Goal: Task Accomplishment & Management: Manage account settings

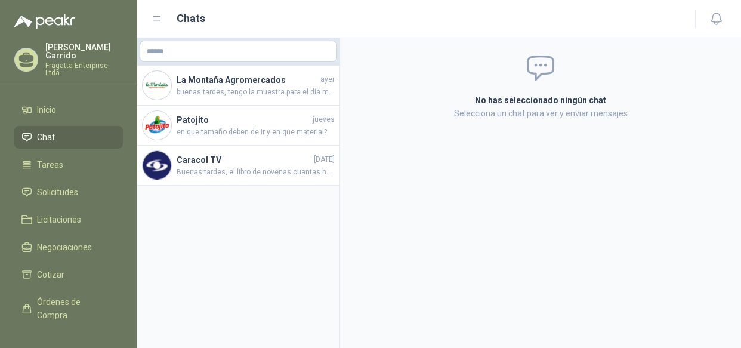
click at [81, 103] on li "Inicio" at bounding box center [68, 109] width 94 height 13
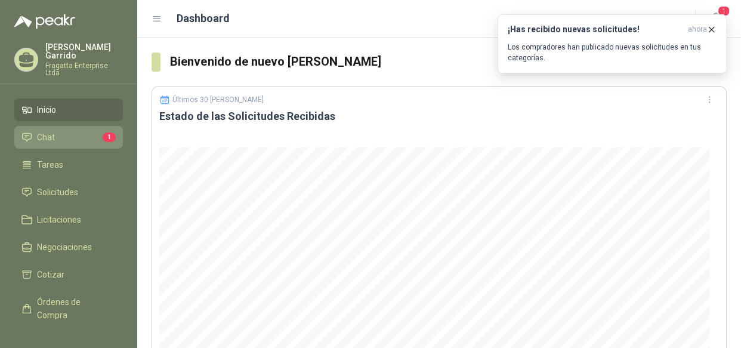
click at [64, 131] on li "Chat 1" at bounding box center [68, 137] width 94 height 13
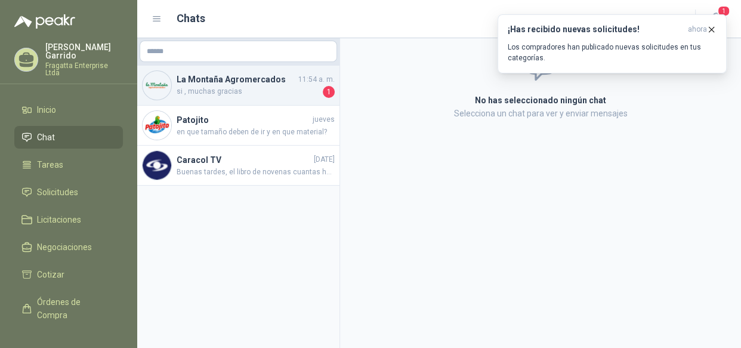
click at [290, 88] on span "si , muchas gracias" at bounding box center [249, 92] width 144 height 12
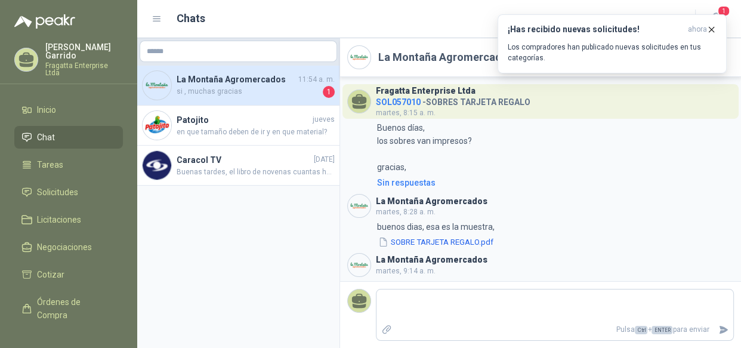
scroll to position [851, 0]
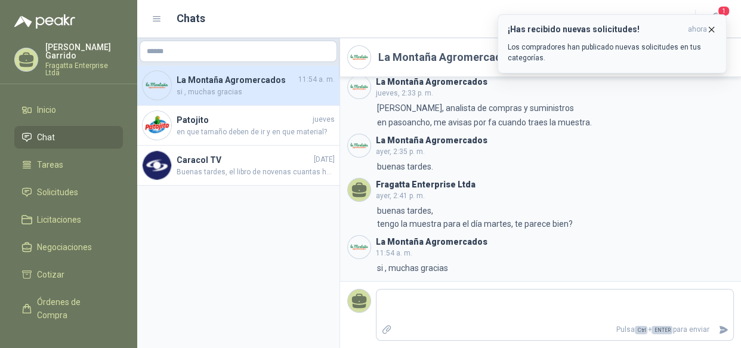
click at [711, 29] on icon "button" at bounding box center [711, 29] width 10 height 10
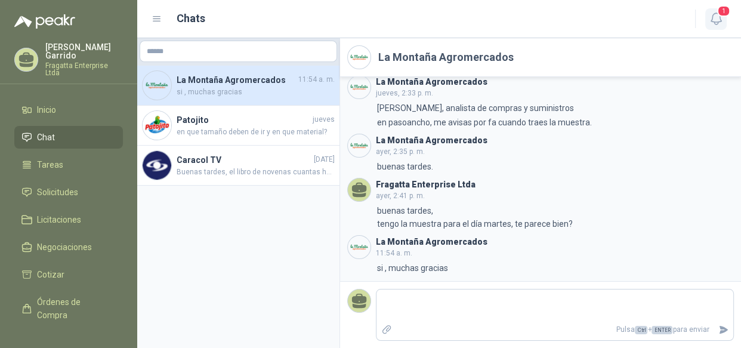
click at [722, 15] on span "1" at bounding box center [723, 10] width 13 height 11
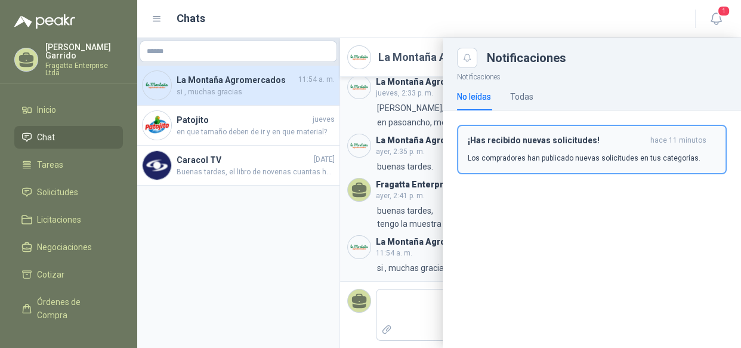
click at [537, 147] on div "¡Has recibido nuevas solicitudes! hace 11 minutos Los compradores han publicado…" at bounding box center [592, 149] width 248 height 28
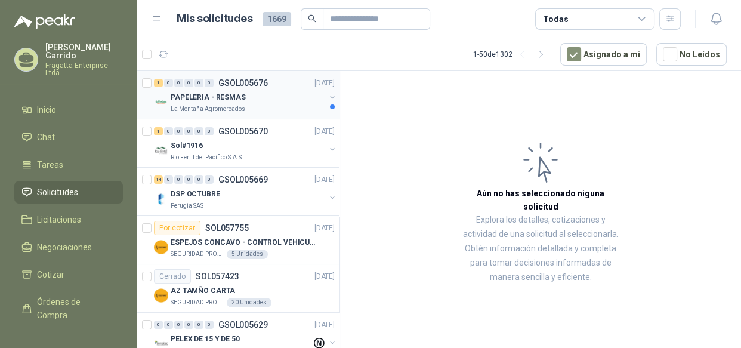
click at [251, 105] on div "La Montaña Agromercados" at bounding box center [248, 109] width 155 height 10
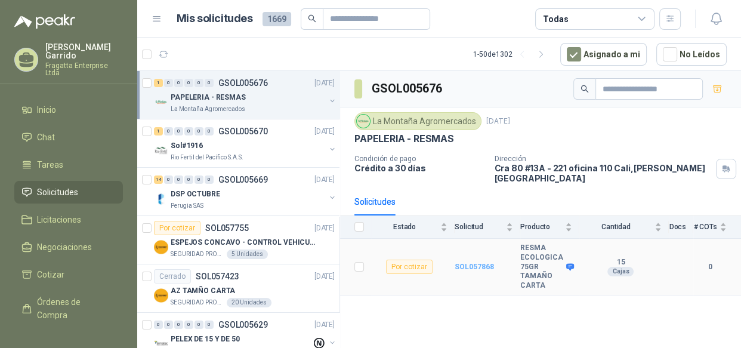
click at [485, 262] on b "SOL057868" at bounding box center [474, 266] width 39 height 8
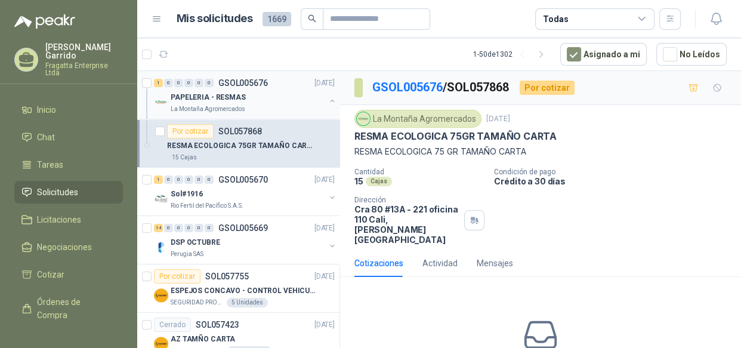
click at [276, 101] on div "PAPELERIA - RESMAS" at bounding box center [248, 97] width 155 height 14
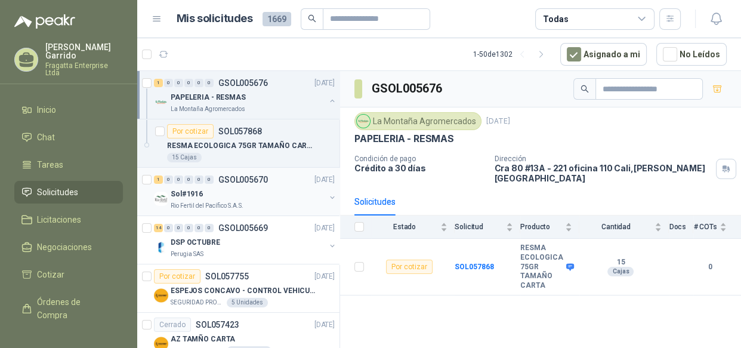
click at [286, 189] on div "Sol#1916" at bounding box center [248, 194] width 155 height 14
